Goal: Task Accomplishment & Management: Complete application form

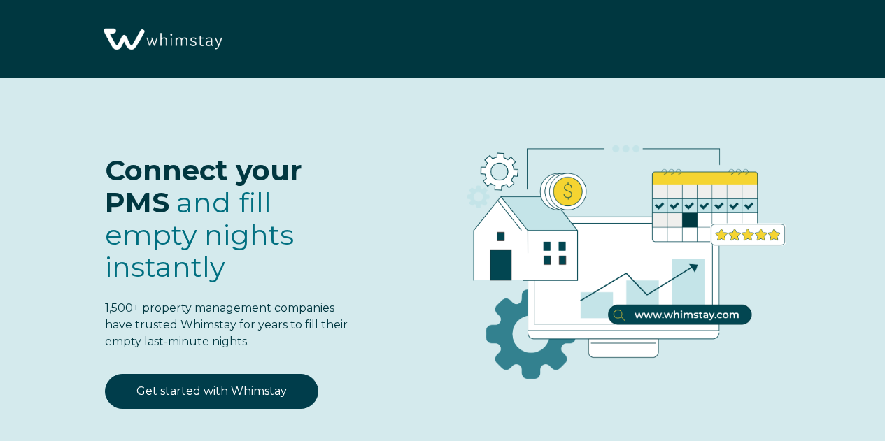
select select "US"
select select "Standard"
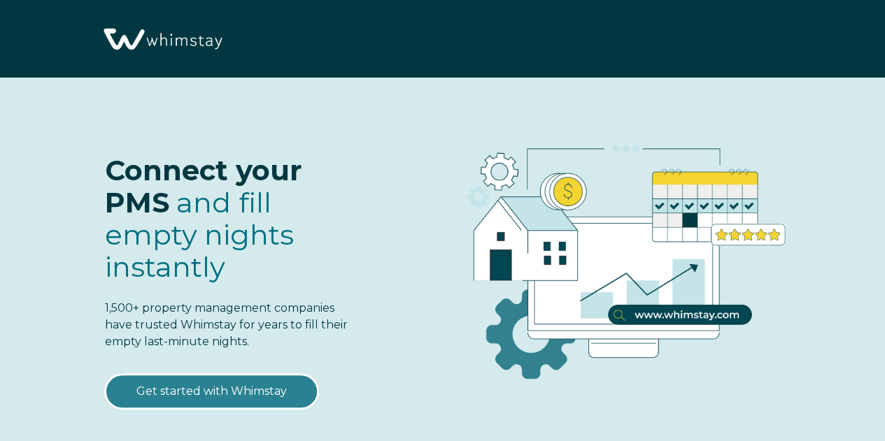
click at [225, 383] on link "Get started with Whimstay" at bounding box center [211, 391] width 213 height 35
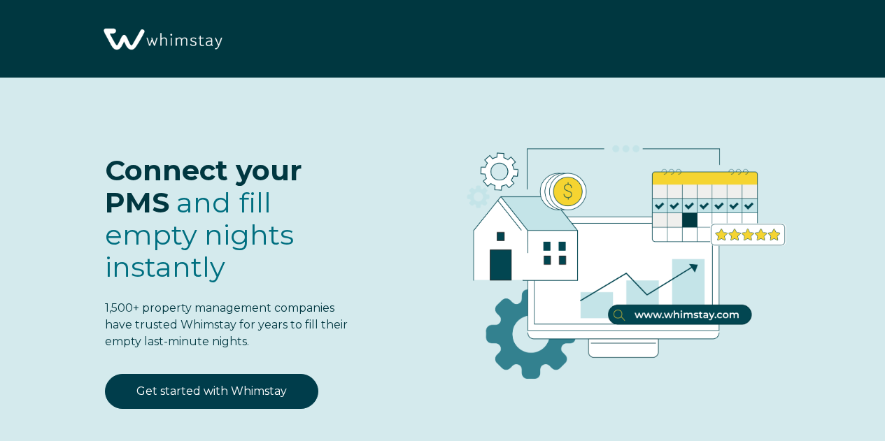
select select "US"
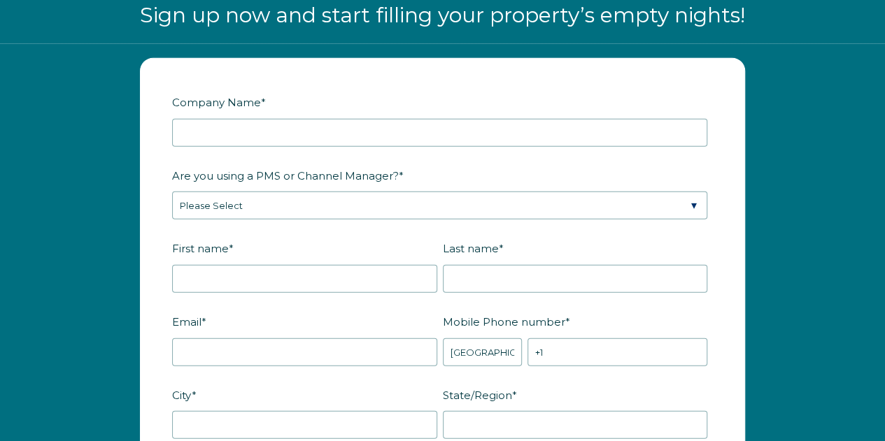
scroll to position [1594, 0]
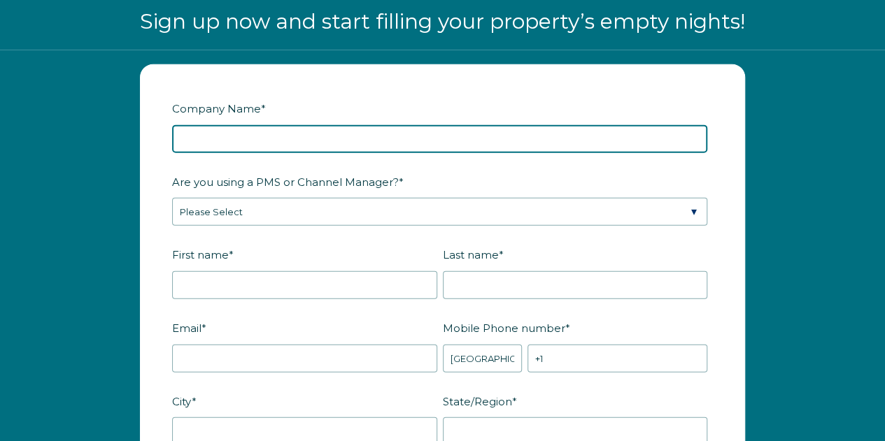
click at [331, 125] on input "Company Name *" at bounding box center [439, 139] width 535 height 28
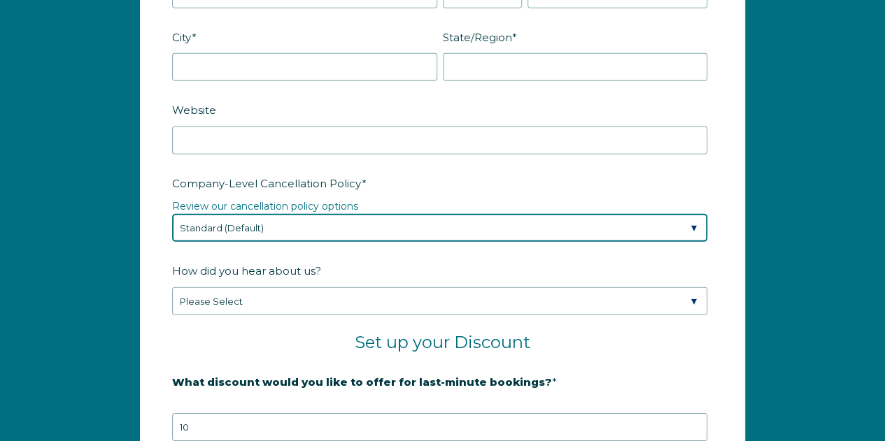
scroll to position [2018, 0]
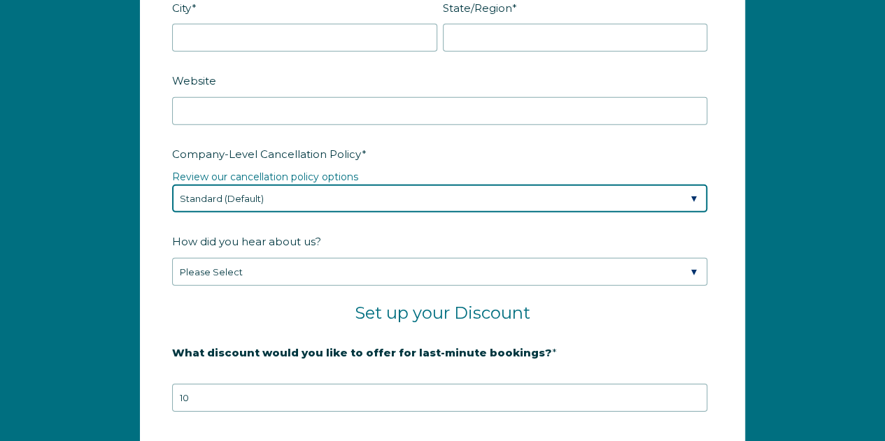
click at [366, 188] on select "Please Select Partial Standard (Default) Moderate Strict" at bounding box center [439, 199] width 535 height 28
click at [172, 185] on select "Please Select Partial Standard (Default) Moderate Strict" at bounding box center [439, 199] width 535 height 28
click at [235, 196] on select "Please Select Partial Standard (Default) Moderate Strict" at bounding box center [439, 199] width 535 height 28
select select "Standard"
click at [172, 185] on select "Please Select Partial Standard (Default) Moderate Strict" at bounding box center [439, 199] width 535 height 28
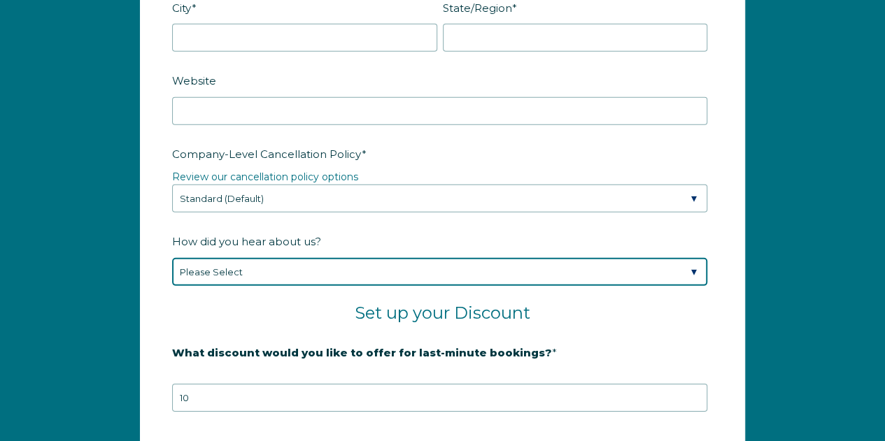
click at [238, 258] on select "Please Select Found Whimstay through a Google search Spoke to a Whimstay salesp…" at bounding box center [439, 272] width 535 height 28
select select "Whimstay Sales"
click at [172, 258] on select "Please Select Found Whimstay through a Google search Spoke to a Whimstay salesp…" at bounding box center [439, 272] width 535 height 28
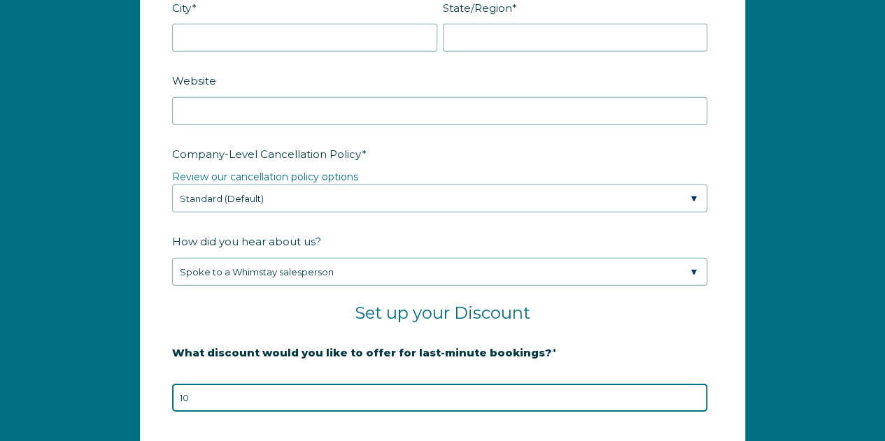
click at [323, 399] on input "10" at bounding box center [439, 398] width 535 height 28
type input "1"
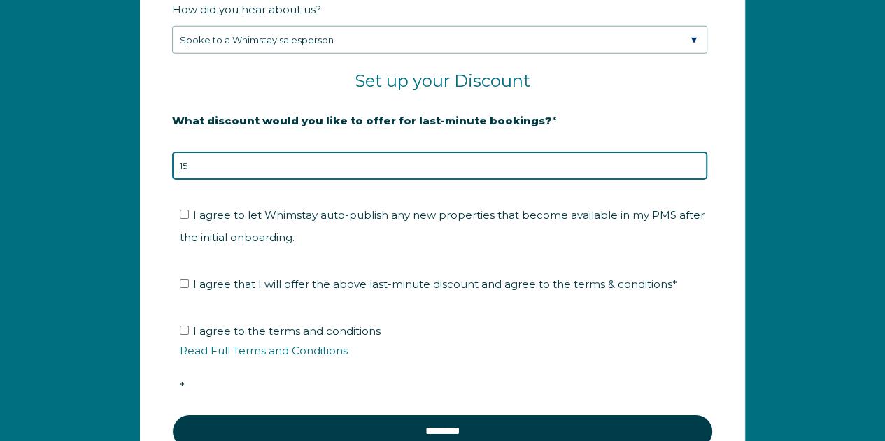
scroll to position [2320, 0]
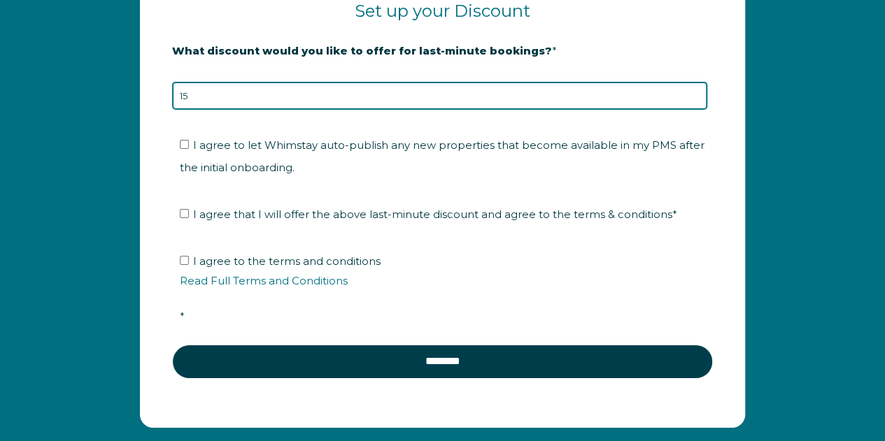
type input "15"
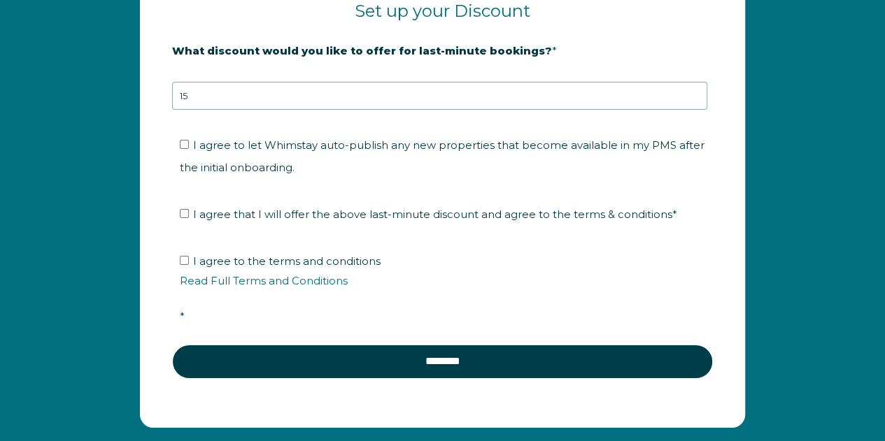
click at [345, 141] on span "I agree to let Whimstay auto-publish any new properties that become available i…" at bounding box center [442, 156] width 524 height 36
click at [189, 141] on input "I agree to let Whimstay auto-publish any new properties that become available i…" at bounding box center [184, 144] width 9 height 9
checkbox input "true"
click at [337, 213] on span "I agree that I will offer the above last-minute discount and agree to the terms…" at bounding box center [435, 214] width 484 height 13
click at [189, 213] on input "I agree that I will offer the above last-minute discount and agree to the terms…" at bounding box center [184, 213] width 9 height 9
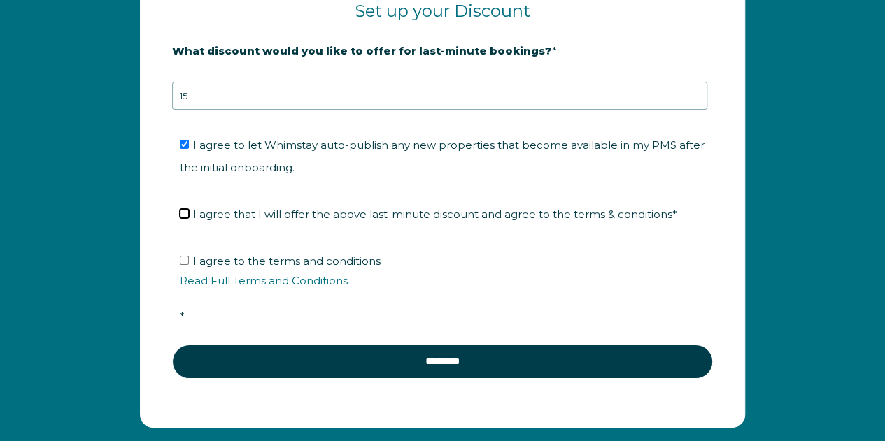
checkbox input "true"
click at [319, 257] on span "I agree to the terms and conditions Read Full Terms and Conditions *" at bounding box center [447, 289] width 535 height 69
click at [189, 257] on input "I agree to the terms and conditions Read Full Terms and Conditions *" at bounding box center [184, 260] width 9 height 9
checkbox input "true"
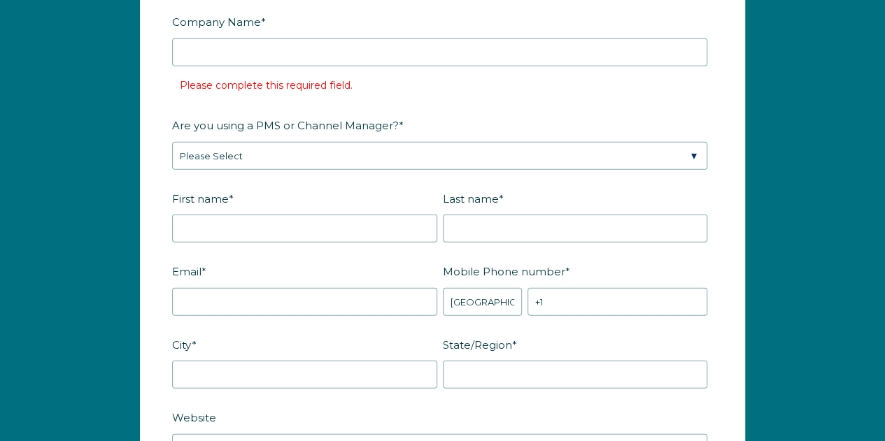
scroll to position [1595, 0]
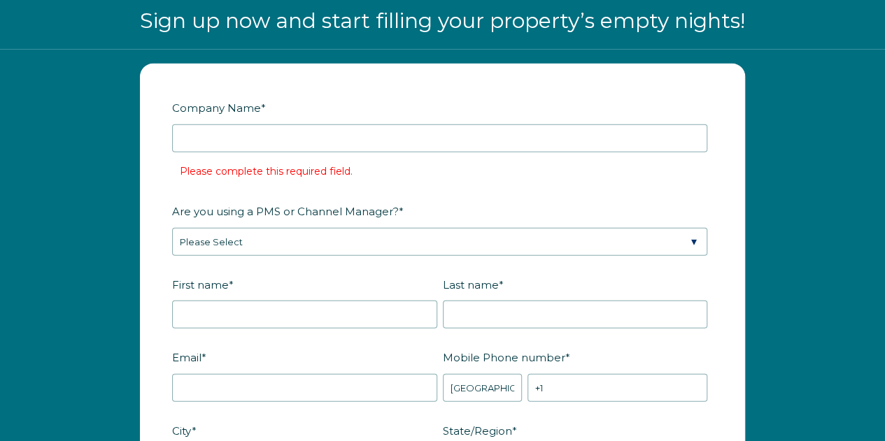
click at [317, 153] on div "Company Name * Please complete this required field." at bounding box center [442, 139] width 540 height 87
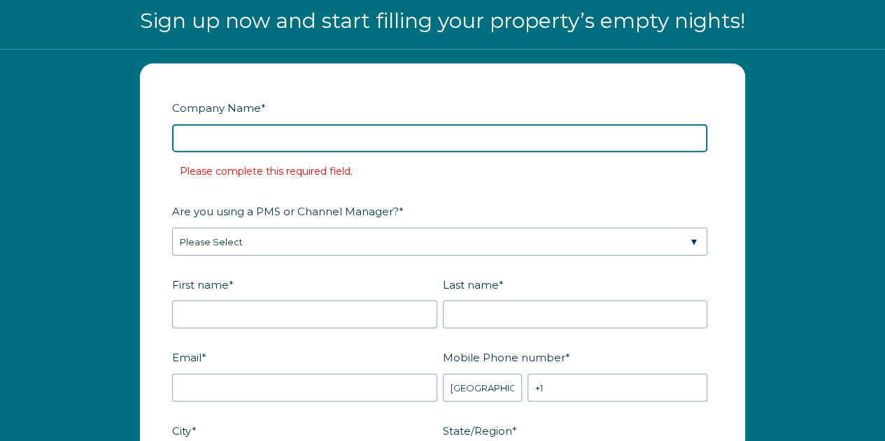
click at [287, 141] on input "Company Name *" at bounding box center [439, 138] width 535 height 28
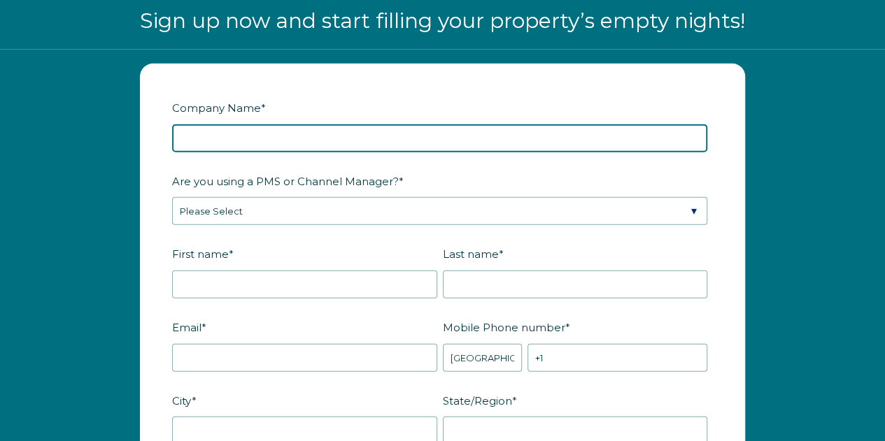
paste input "412 Property Holdings LLC"
type input "412 Property Holdings LLC"
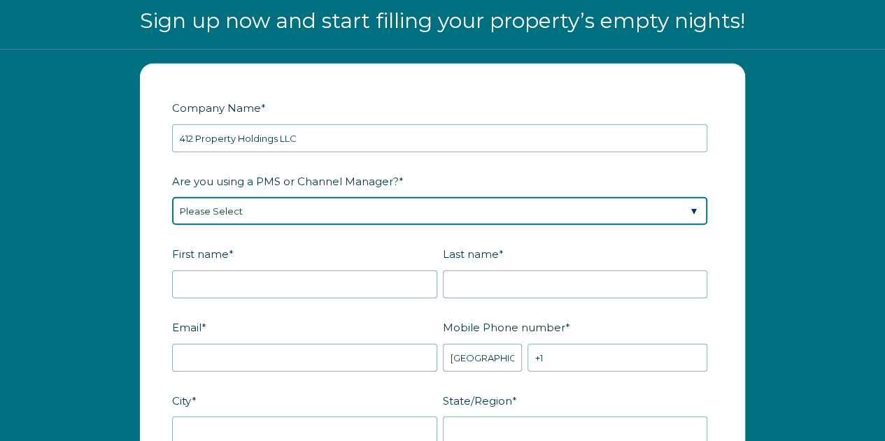
click at [264, 208] on select "Please Select Barefoot BookingPal Boost Brightside CiiRUS Escapia Guesty Hostaw…" at bounding box center [439, 211] width 535 height 28
select select "Hostaway"
click at [172, 197] on select "Please Select Barefoot BookingPal Boost Brightside CiiRUS Escapia Guesty Hostaw…" at bounding box center [439, 211] width 535 height 28
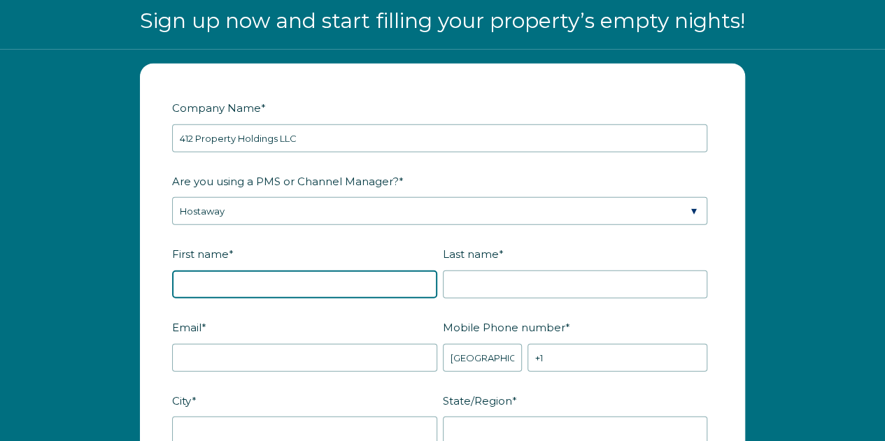
click at [291, 283] on input "First name *" at bounding box center [304, 285] width 265 height 28
type input "Ali"
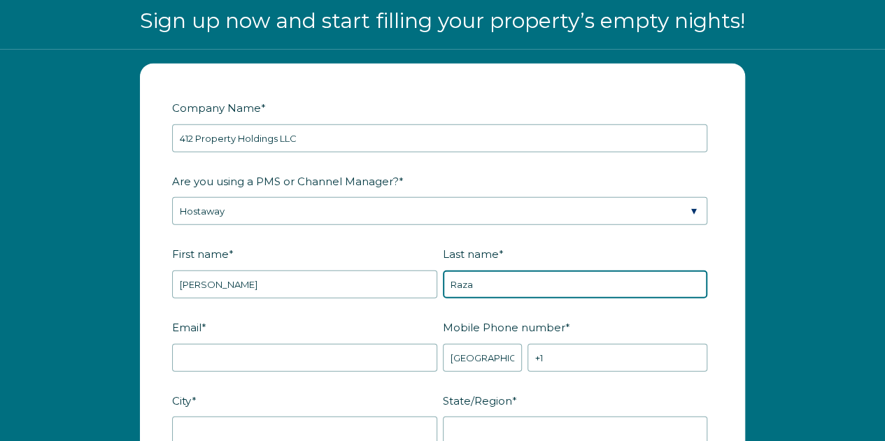
type input "Raza"
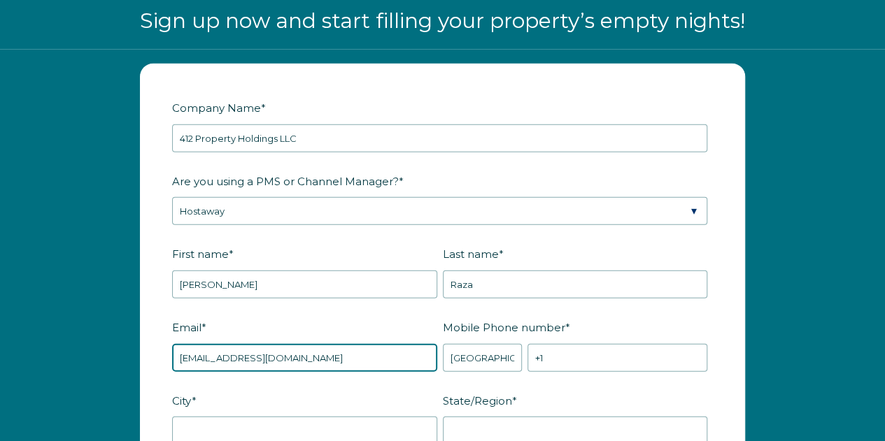
type input "support@onestonepropertygroup.com"
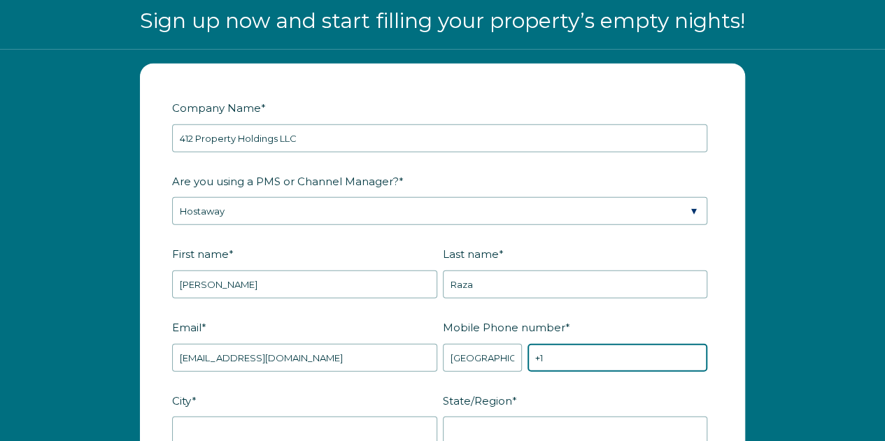
paste input "(424)577-4687"
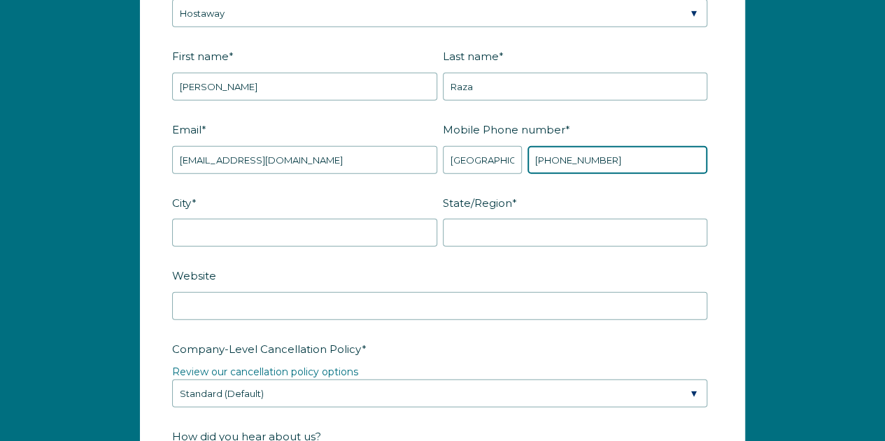
scroll to position [1894, 0]
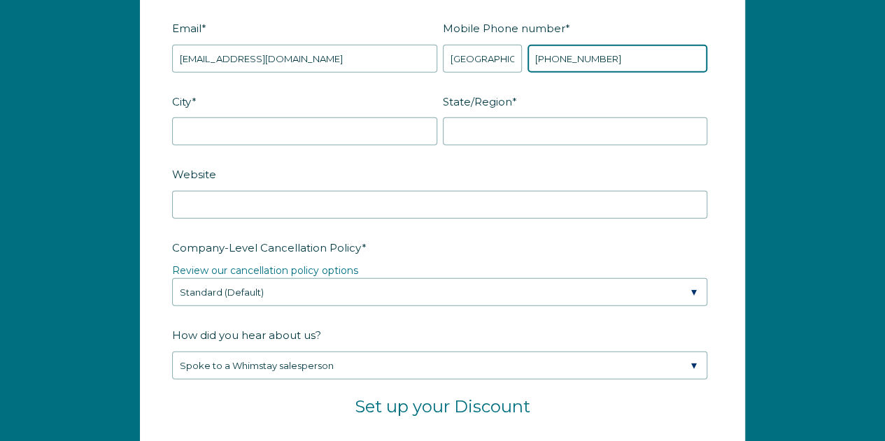
type input "+1 (424)577-4687"
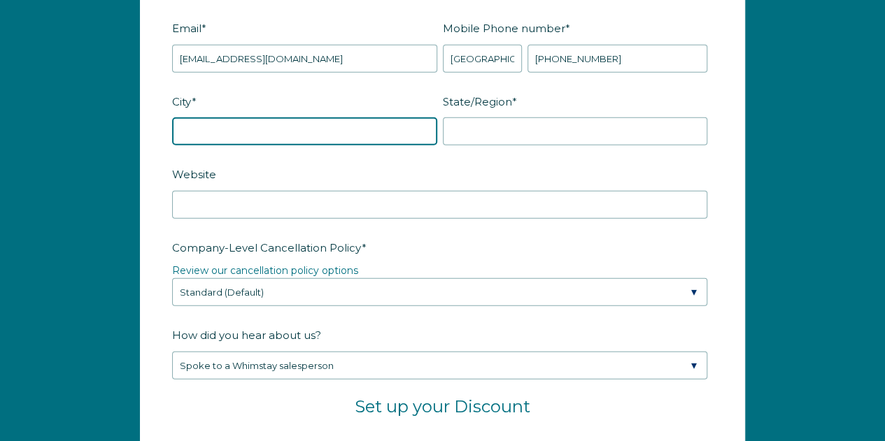
click at [288, 124] on input "City *" at bounding box center [304, 131] width 265 height 28
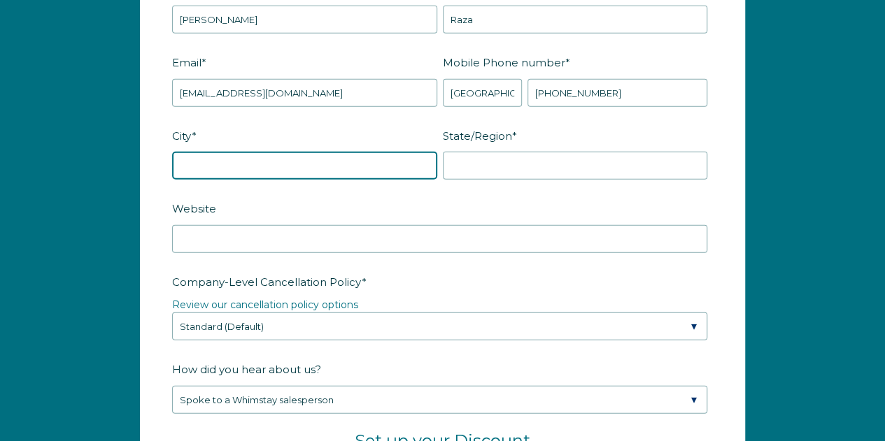
scroll to position [1856, 0]
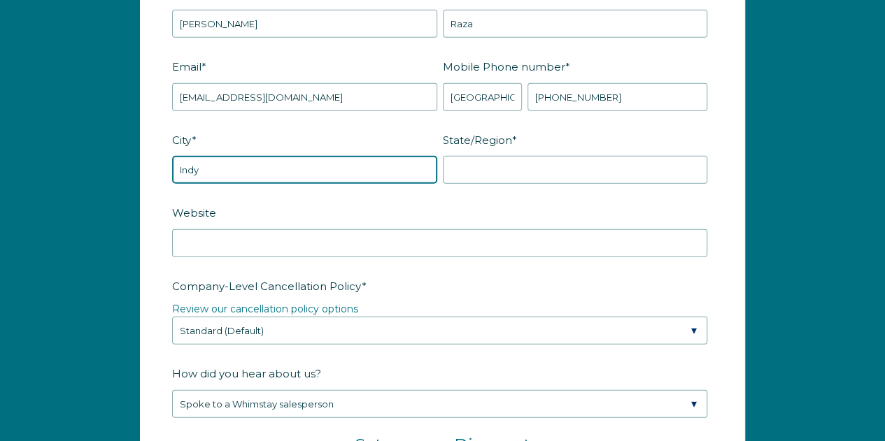
type input "Indy"
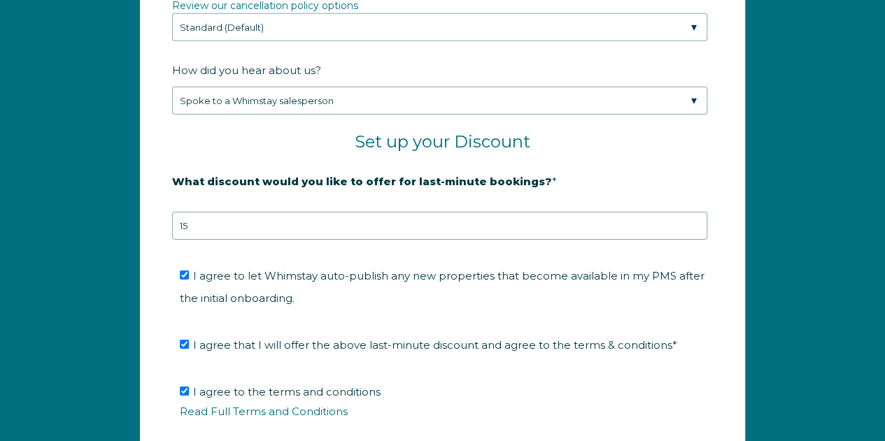
scroll to position [2407, 0]
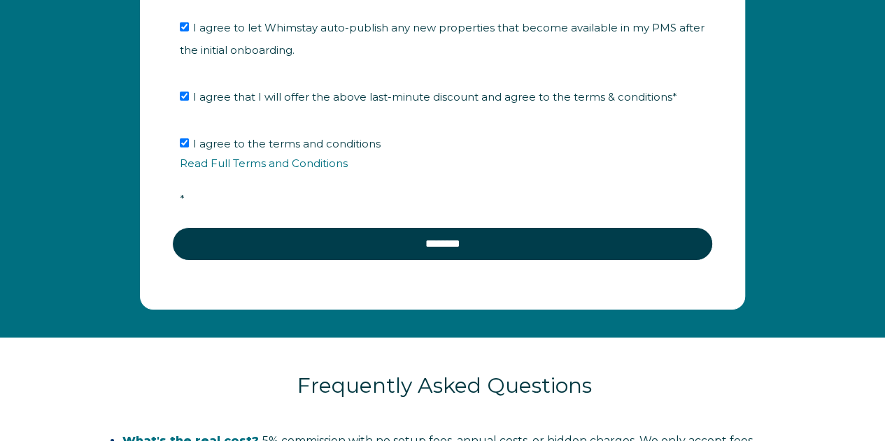
type input "ID"
click at [478, 215] on fieldset "I agree to the terms and conditions Read Full Terms and Conditions *" at bounding box center [442, 176] width 540 height 102
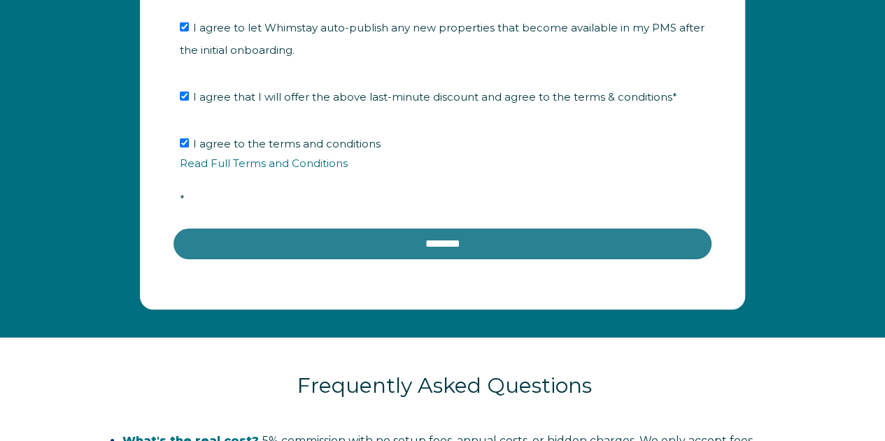
click at [466, 233] on input "********" at bounding box center [442, 244] width 540 height 34
